Goal: Information Seeking & Learning: Find specific fact

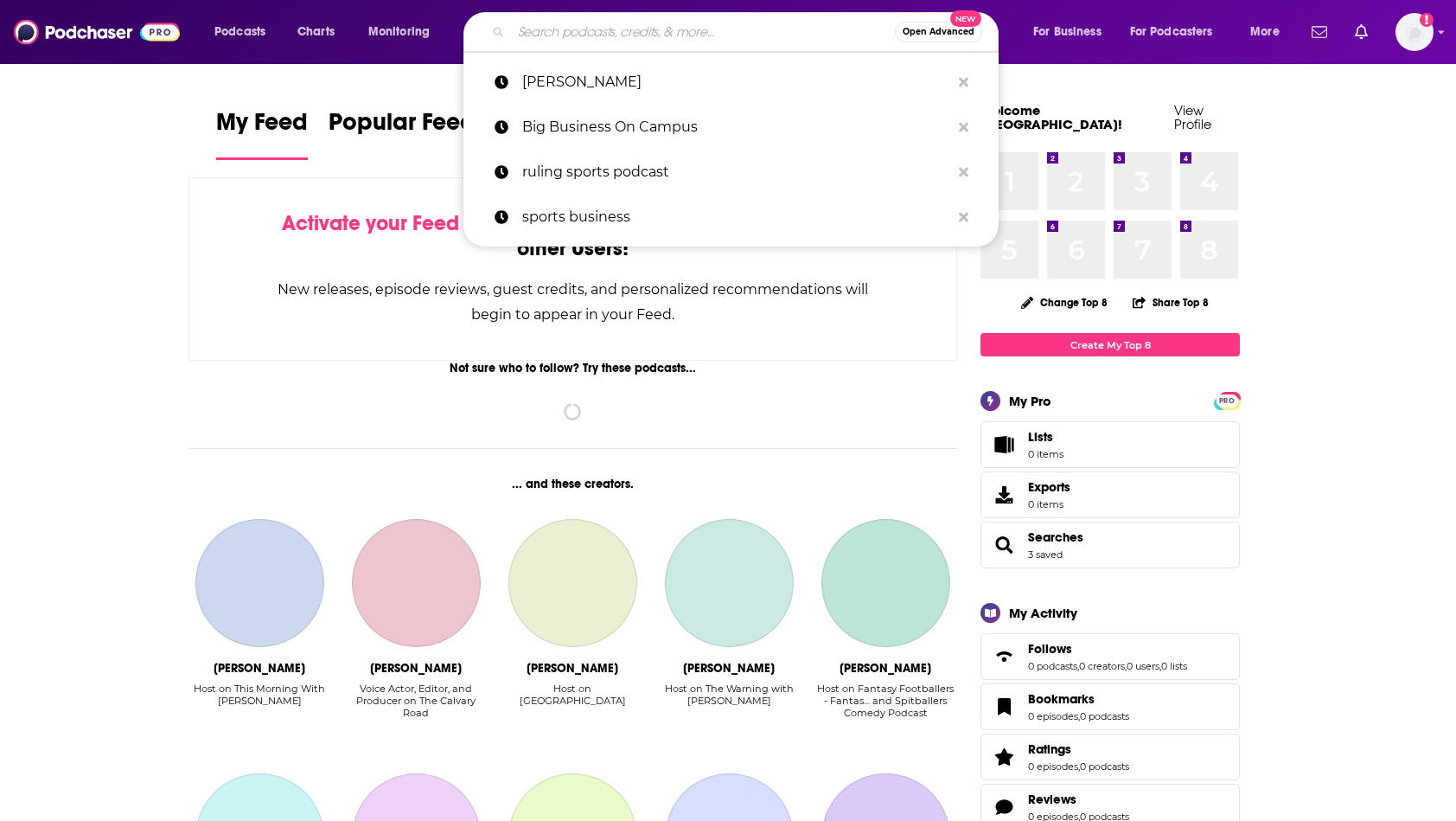
click at [773, 28] on input "Search podcasts, credits, & more..." at bounding box center [703, 31] width 384 height 28
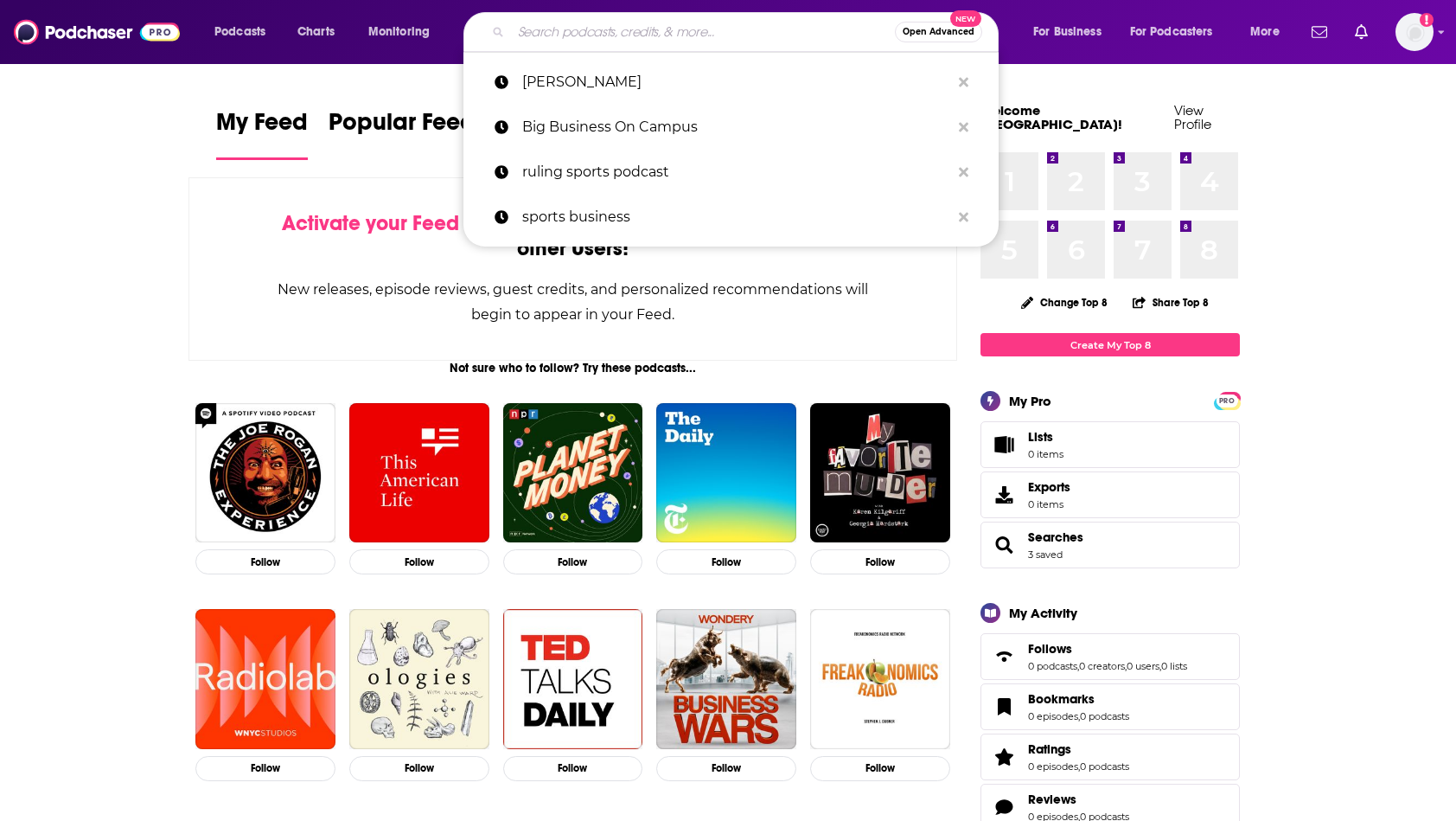
paste input "Always an Athlete"
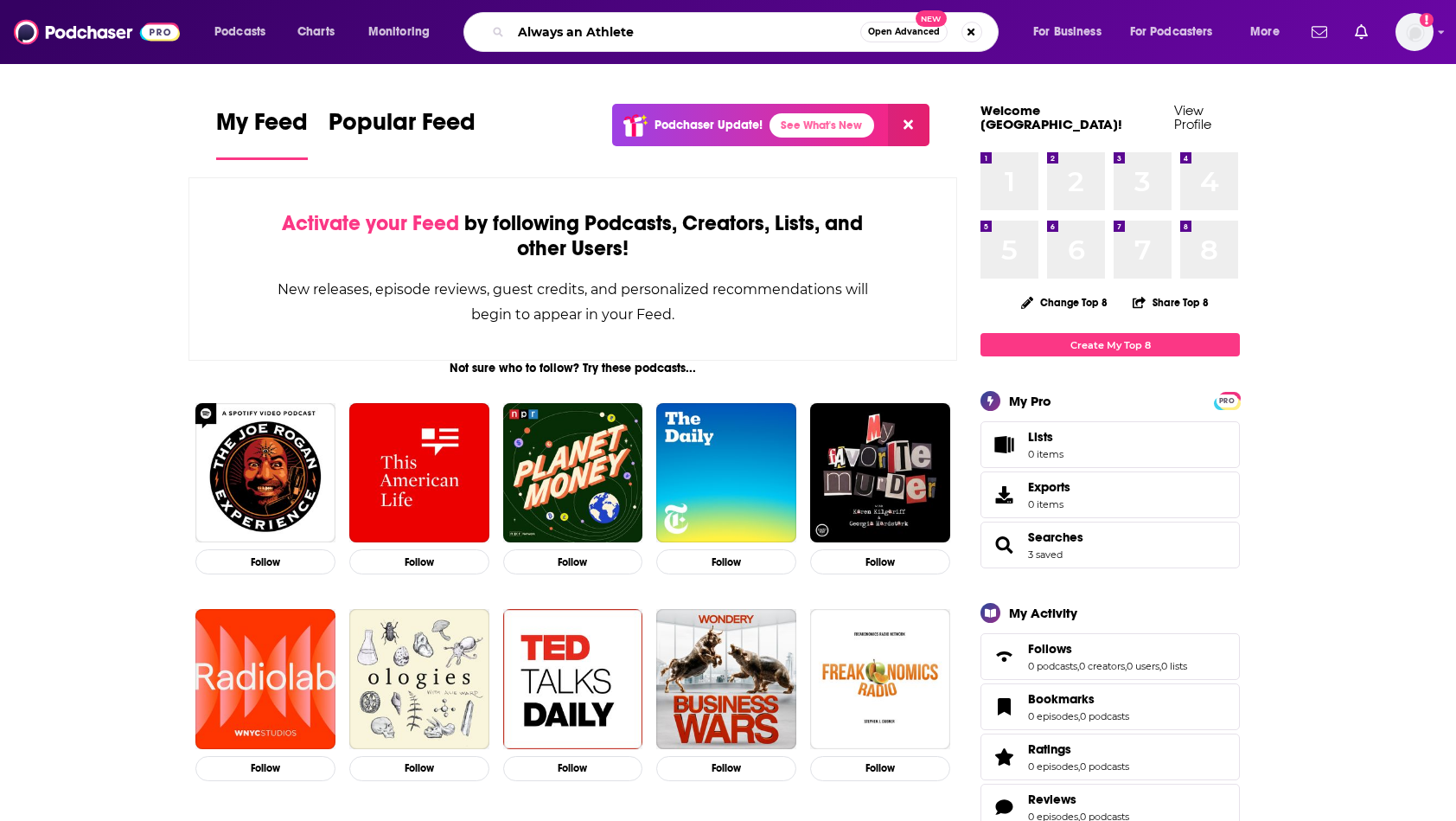
type input "Always an Athlete"
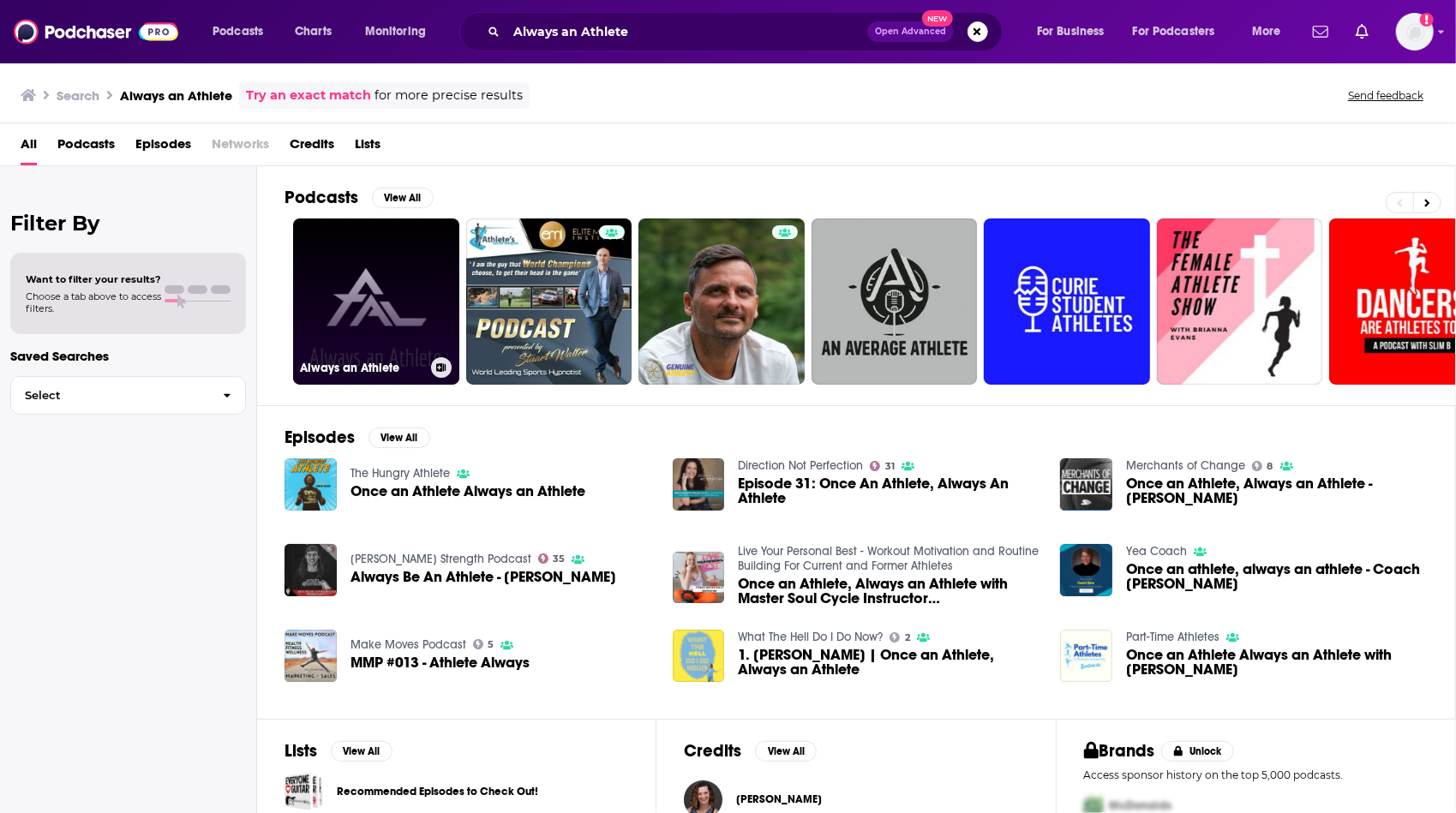
click at [345, 340] on link "Always an Athlete" at bounding box center [376, 301] width 166 height 166
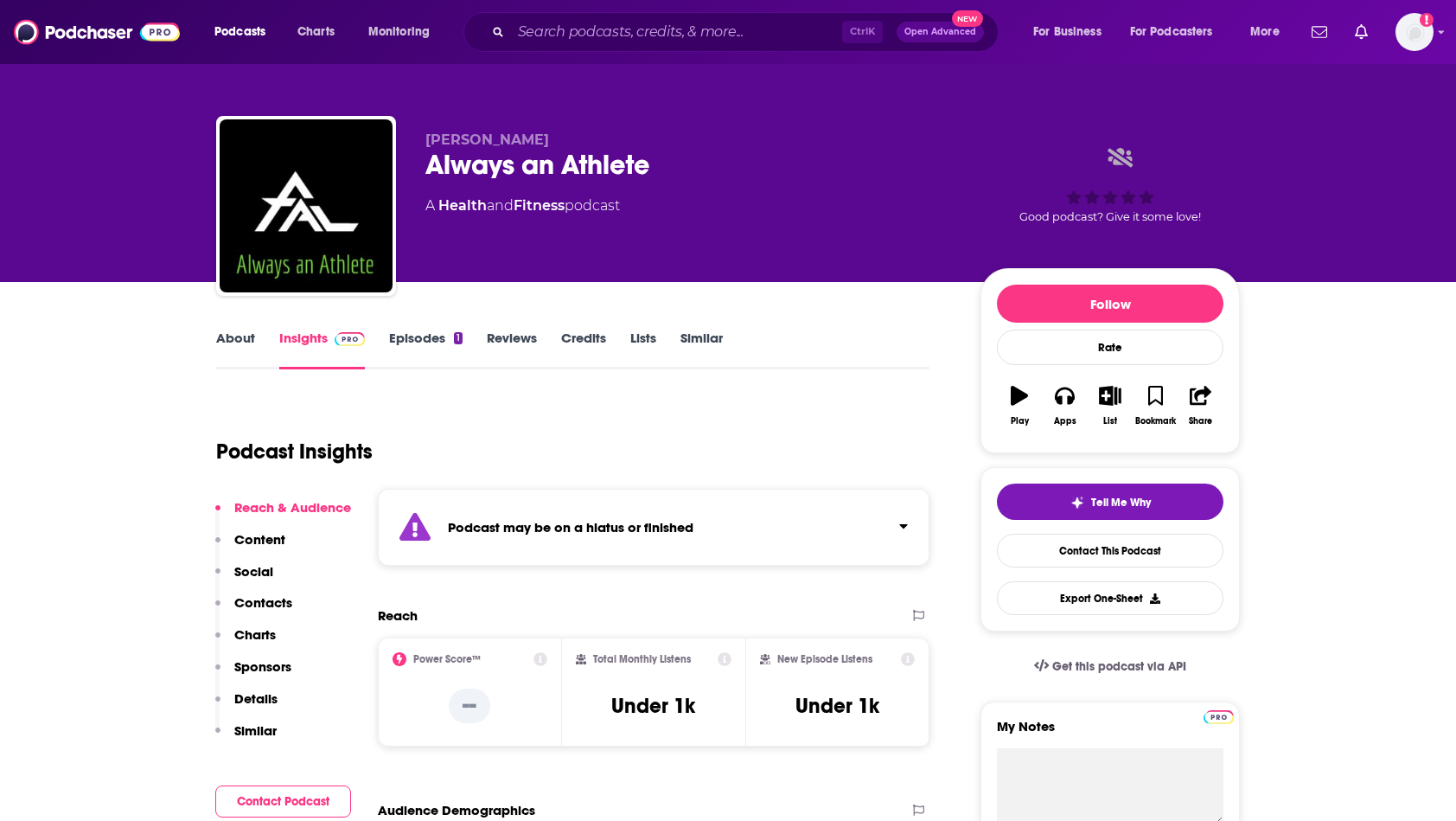
click at [438, 337] on link "Episodes 1" at bounding box center [426, 349] width 73 height 40
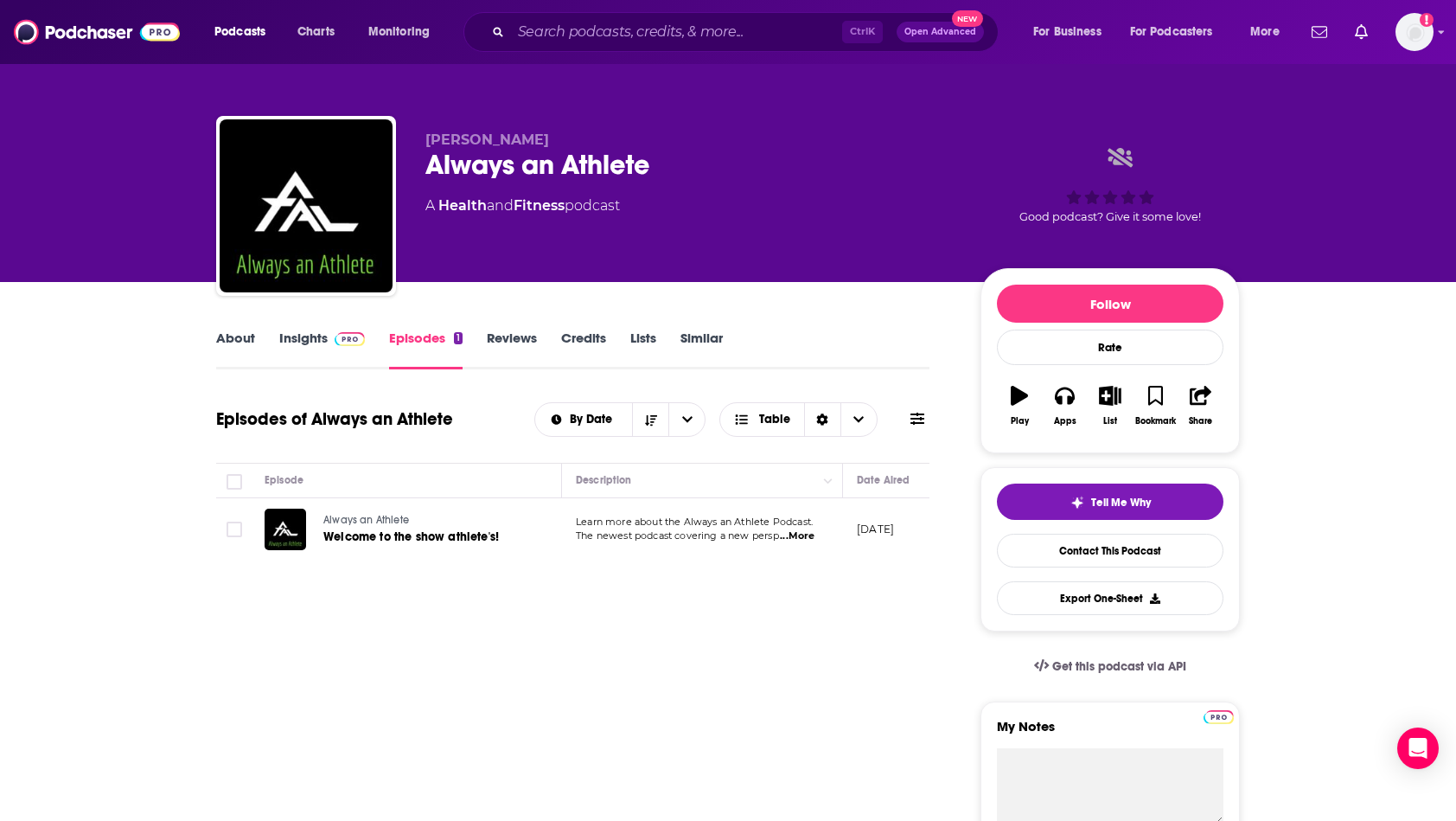
click at [793, 534] on span "...More" at bounding box center [797, 537] width 35 height 14
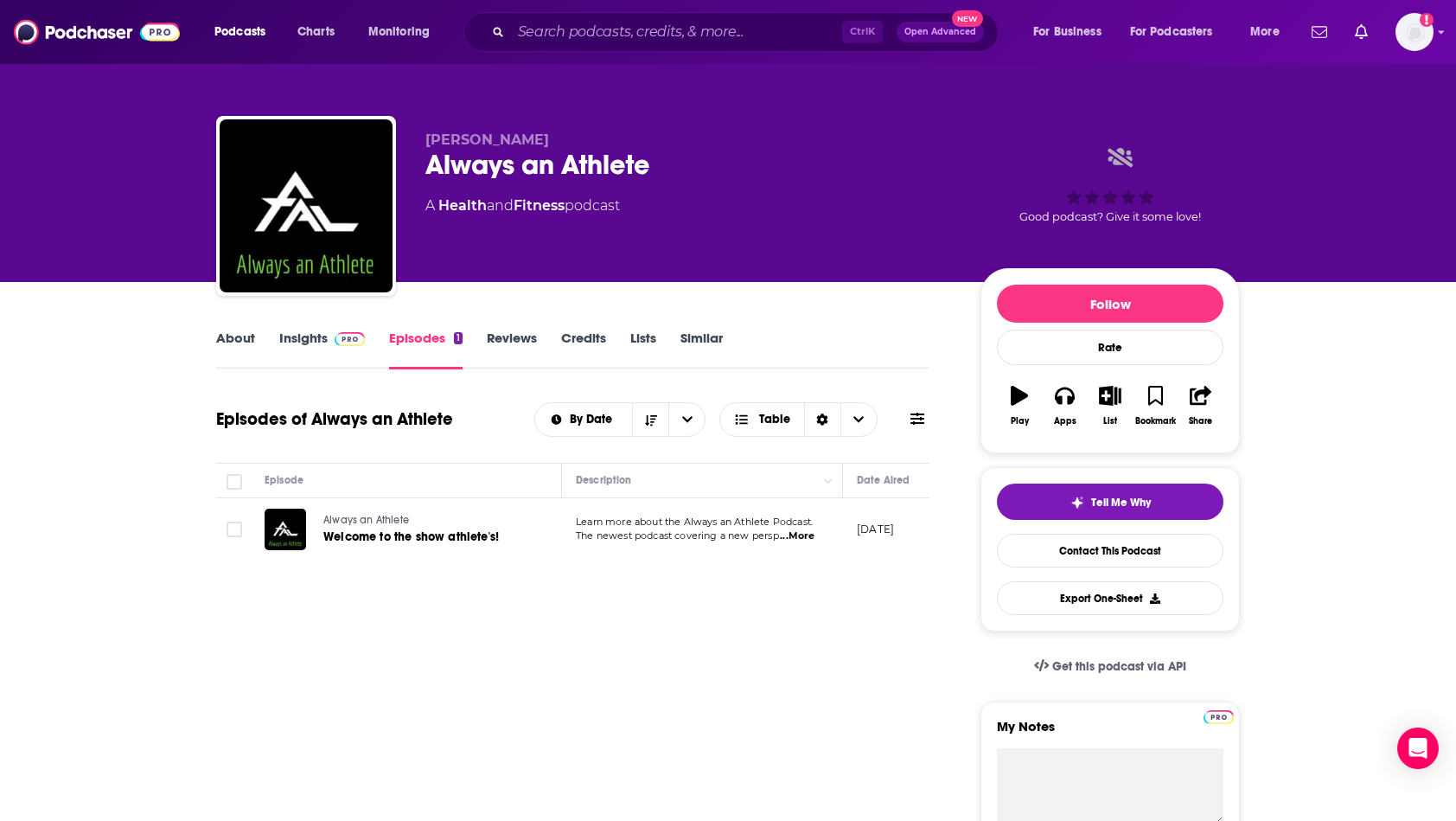
click at [230, 337] on link "About" at bounding box center [236, 349] width 39 height 40
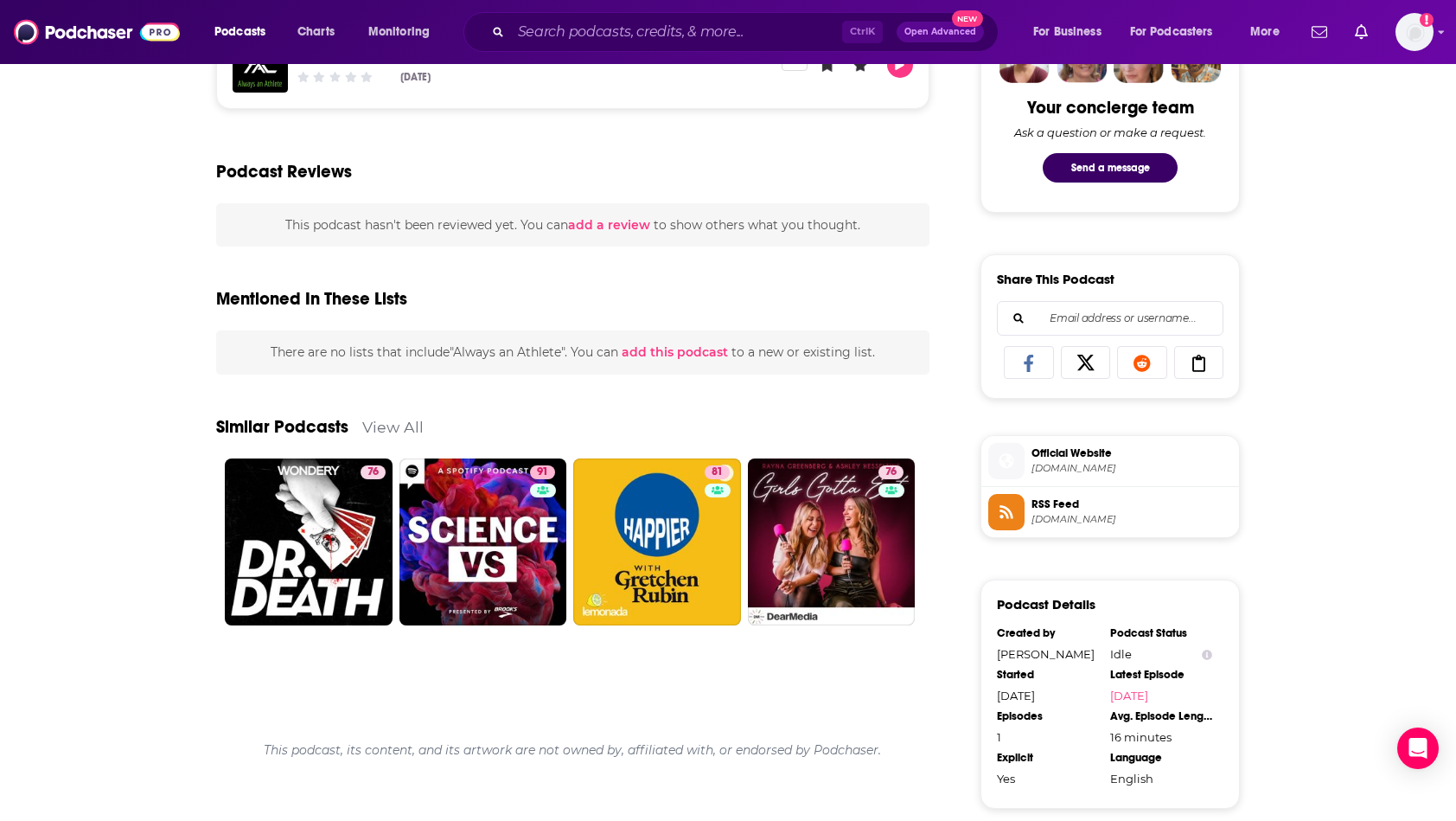
scroll to position [177, 0]
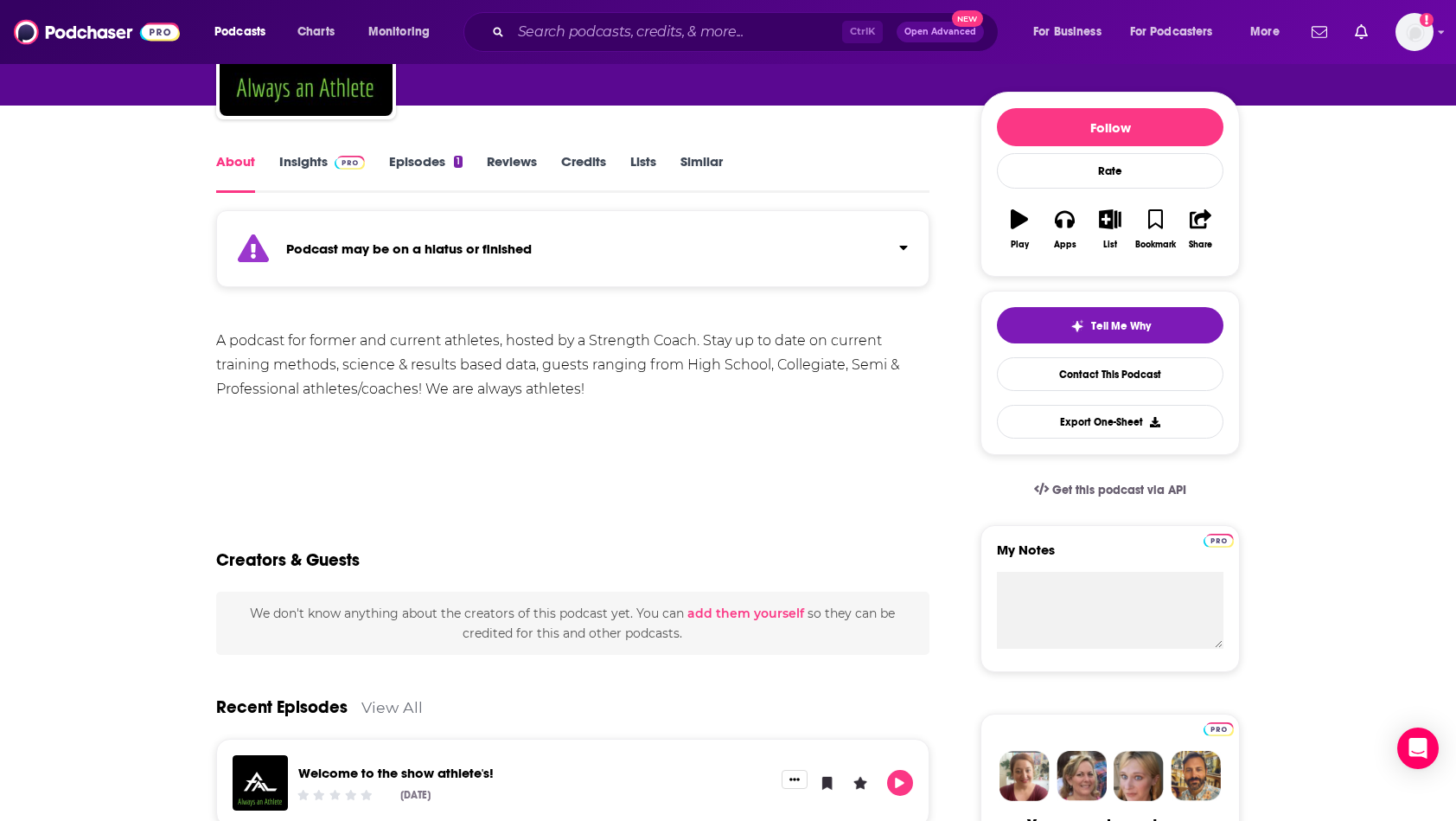
click at [426, 158] on link "Episodes 1" at bounding box center [426, 173] width 73 height 40
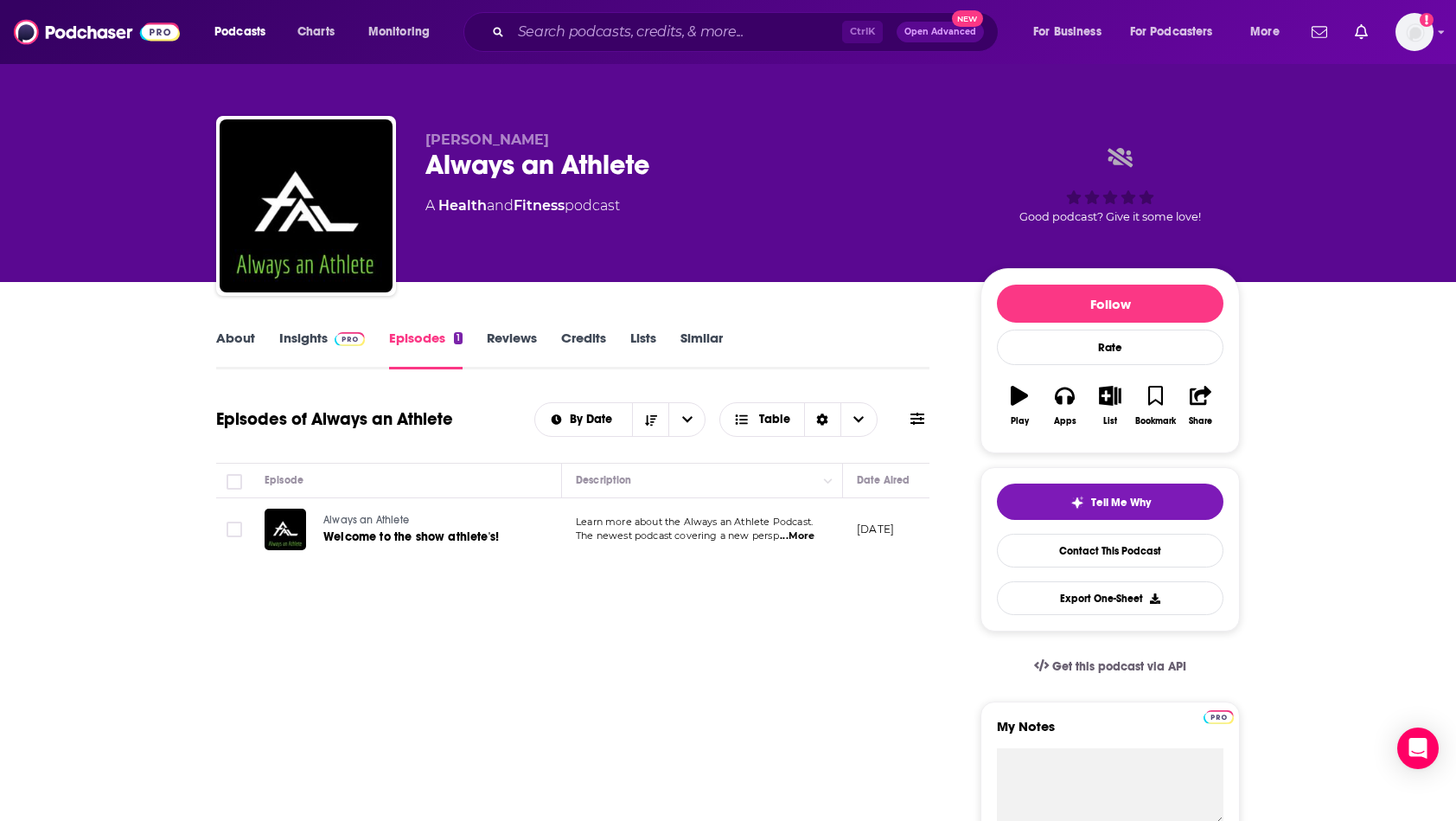
click at [810, 534] on span "...More" at bounding box center [797, 537] width 35 height 14
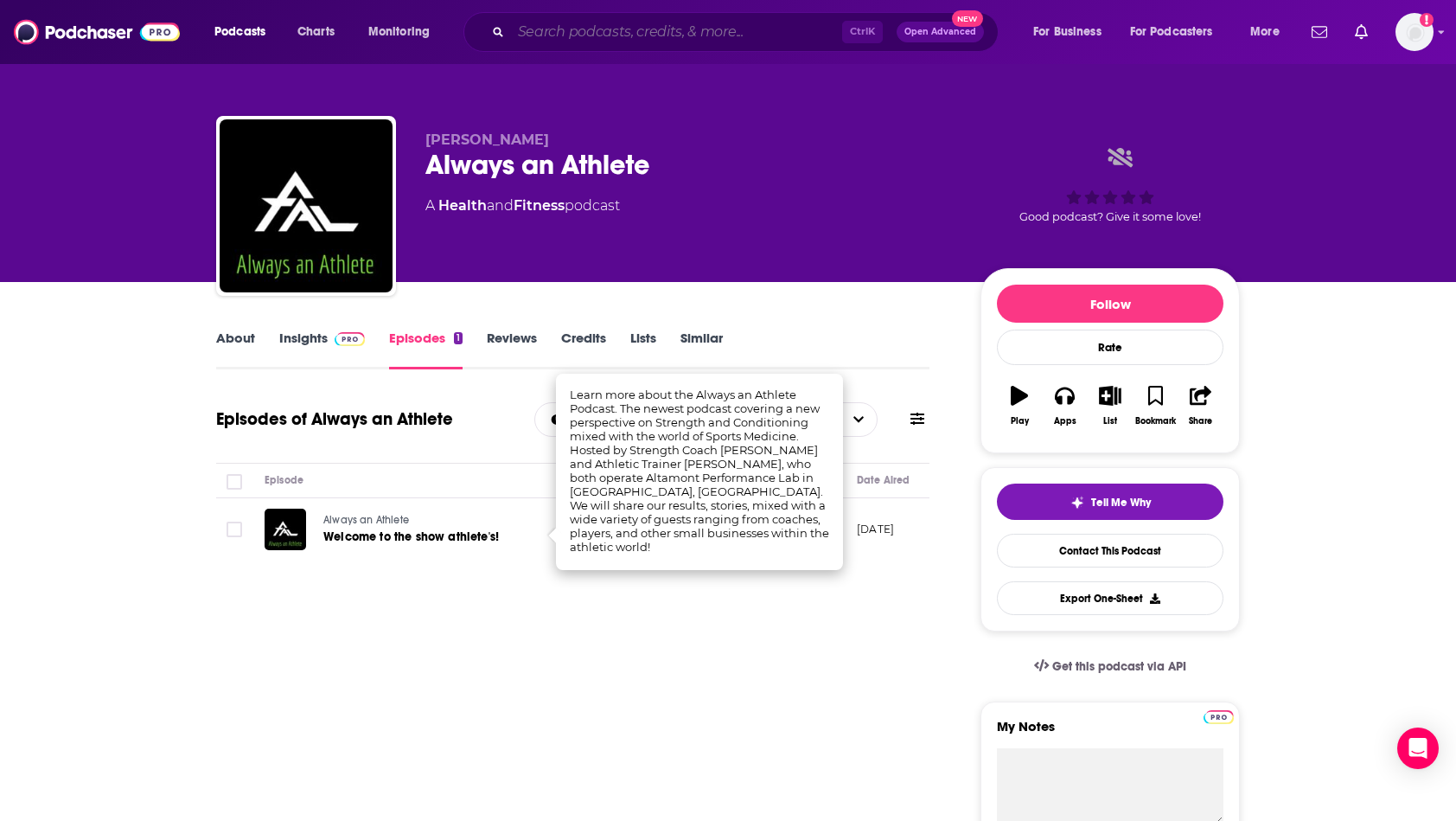
click at [585, 30] on input "Search podcasts, credits, & more..." at bounding box center [677, 31] width 331 height 28
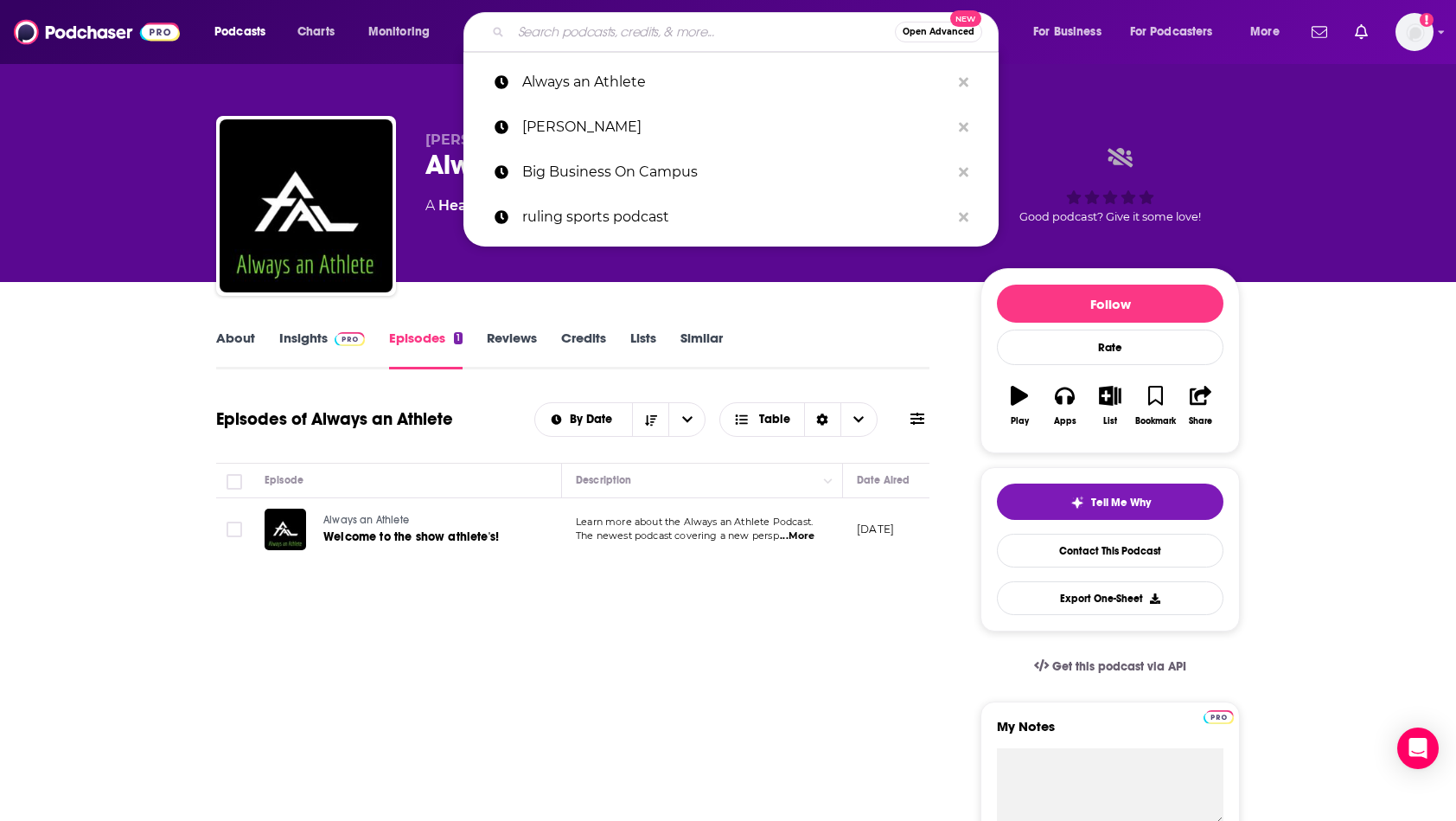
paste input "[PERSON_NAME] [PERSON_NAME]"
type input "[PERSON_NAME] [PERSON_NAME]"
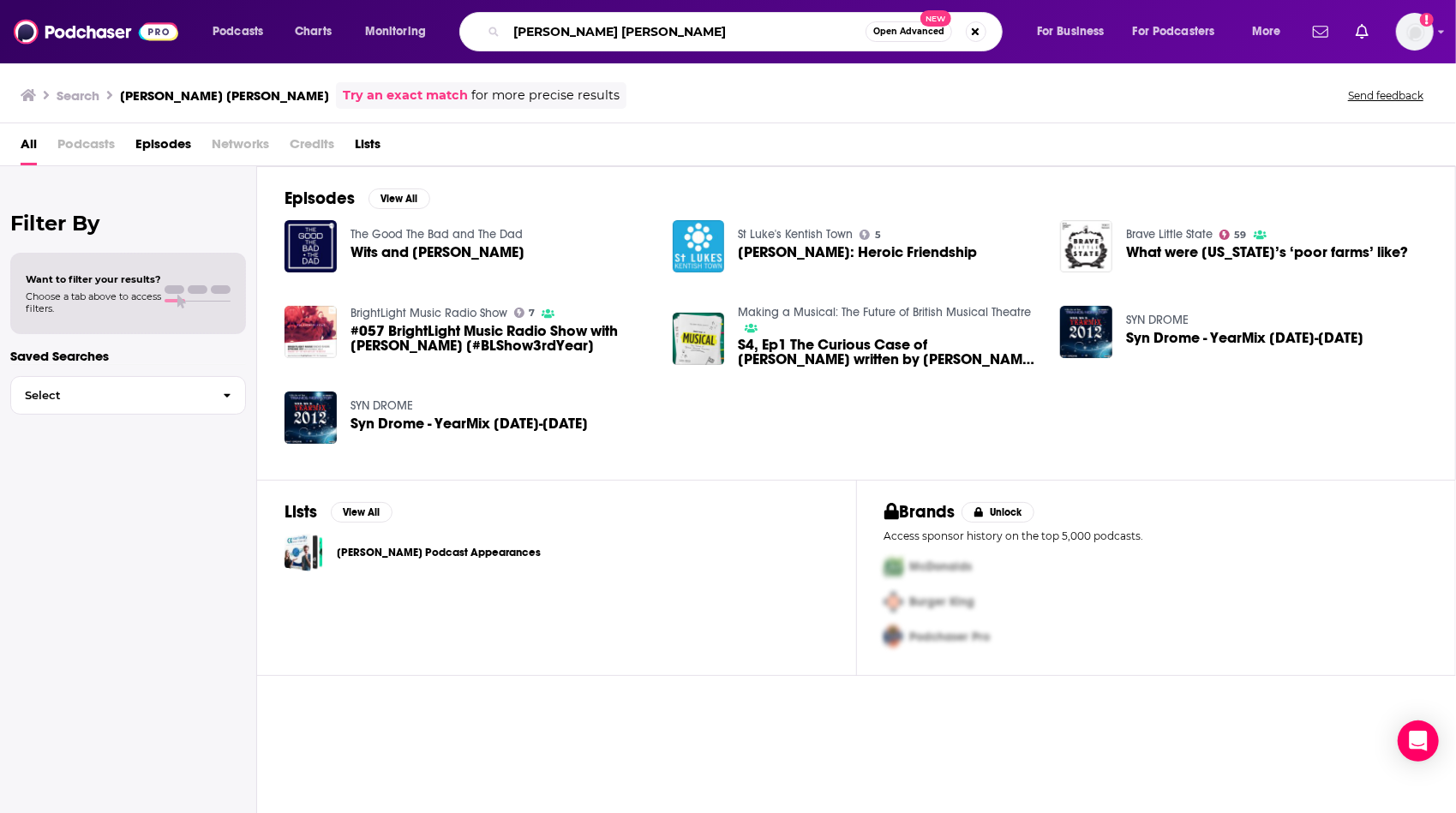
click at [592, 33] on input "[PERSON_NAME] [PERSON_NAME]" at bounding box center [686, 31] width 359 height 27
type input "[PERSON_NAME]"
